Goal: Communication & Community: Connect with others

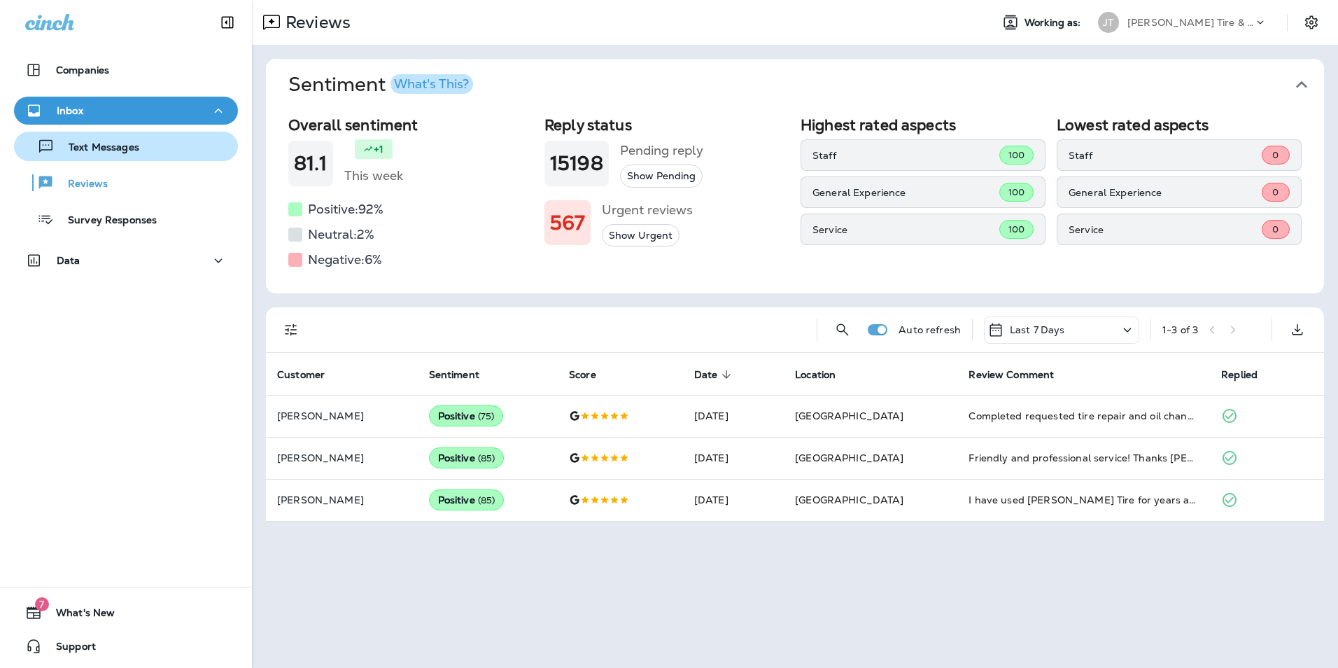
click at [103, 150] on p "Text Messages" at bounding box center [97, 147] width 85 height 13
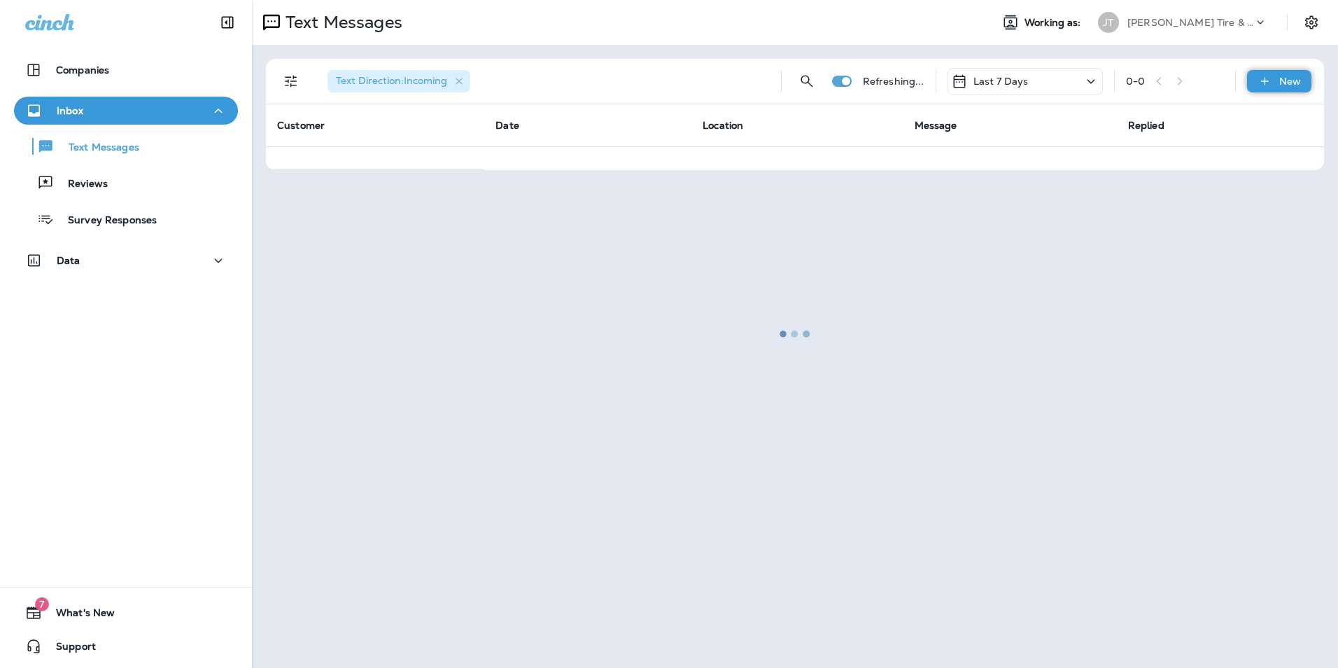
click at [1285, 87] on div "New" at bounding box center [1279, 81] width 64 height 22
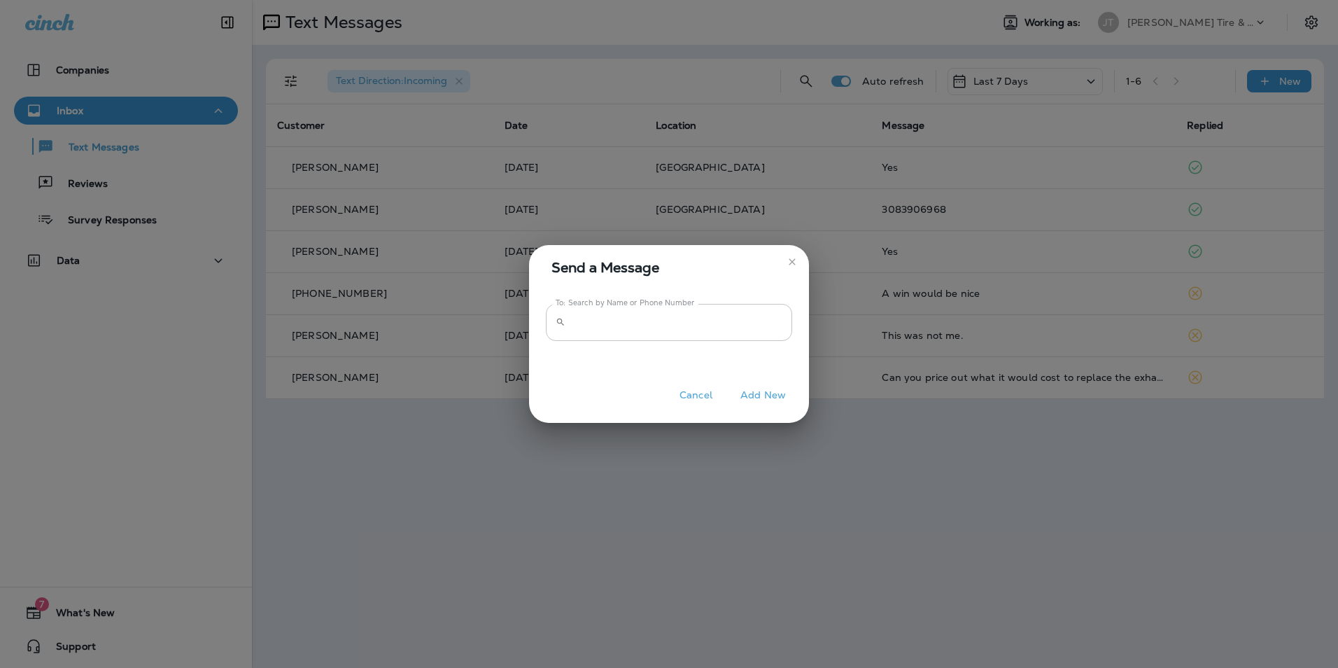
click at [697, 327] on input "To: Search by Name or Phone Number" at bounding box center [681, 322] width 221 height 37
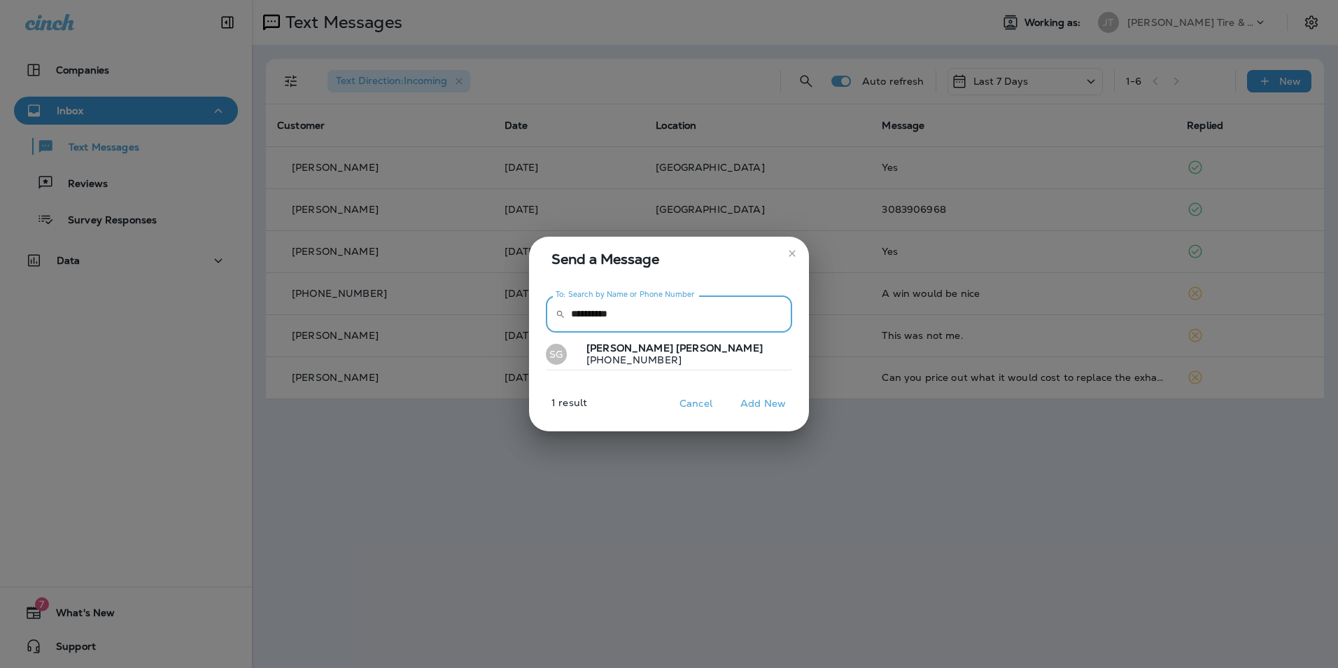
type input "**********"
click at [666, 357] on button "[PERSON_NAME] [PHONE_NUMBER]" at bounding box center [669, 354] width 246 height 32
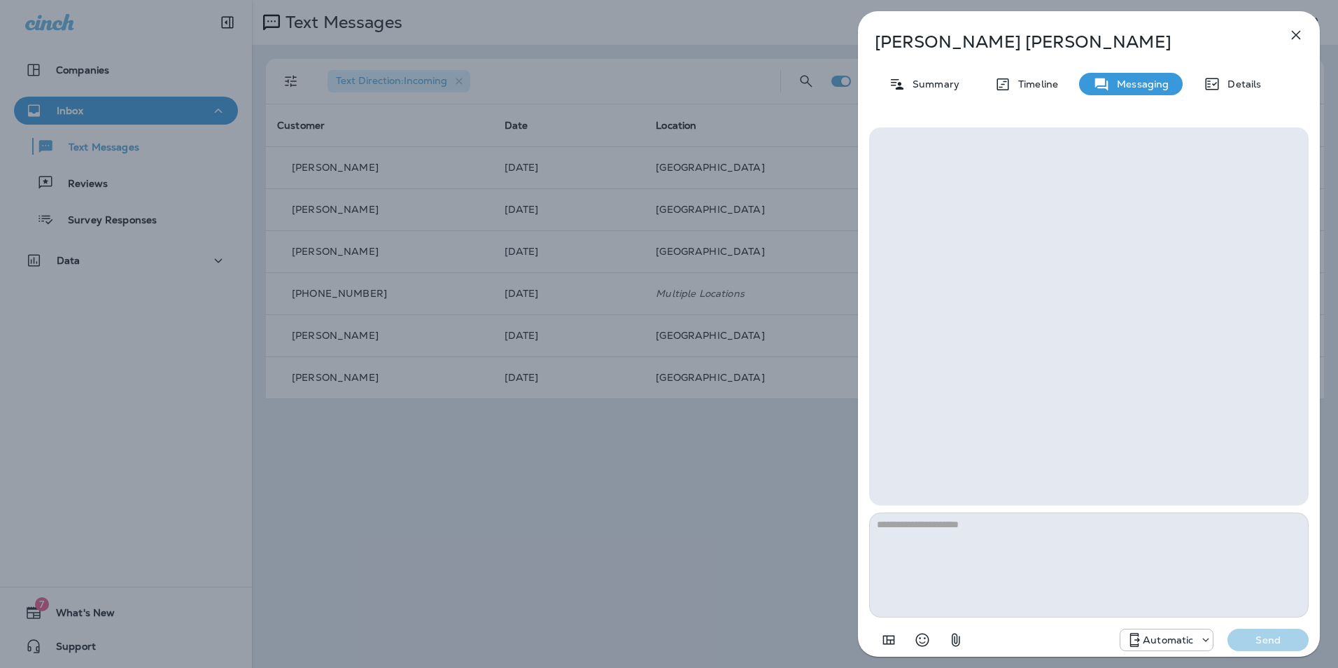
click at [936, 80] on p "Summary" at bounding box center [933, 83] width 54 height 11
